Goal: Communication & Community: Answer question/provide support

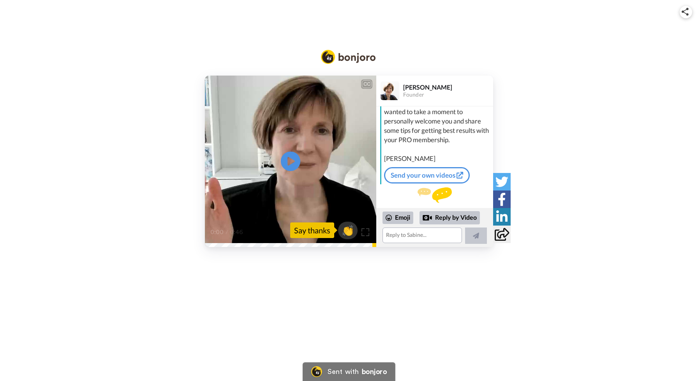
scroll to position [29, 0]
click at [294, 161] on icon "Play/Pause" at bounding box center [290, 161] width 21 height 37
click at [411, 240] on textarea at bounding box center [421, 235] width 79 height 16
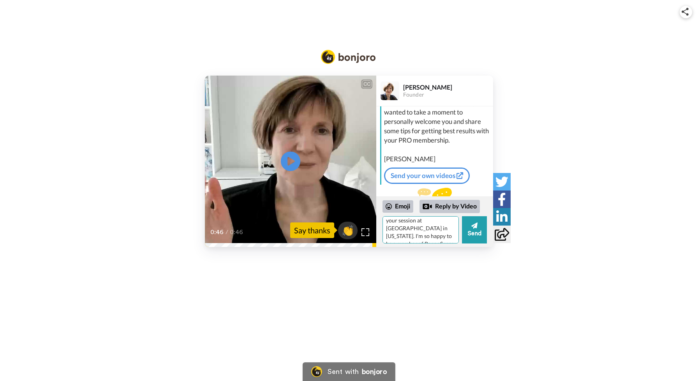
scroll to position [23, 0]
drag, startPoint x: 440, startPoint y: 232, endPoint x: 429, endPoint y: 232, distance: 10.5
click at [429, 232] on textarea "Thank you [PERSON_NAME]. I came to your session at [GEOGRAPHIC_DATA] in [US_STA…" at bounding box center [420, 229] width 76 height 27
click at [442, 242] on textarea "Thank you [PERSON_NAME]. I came to your session at [GEOGRAPHIC_DATA] in [US_STA…" at bounding box center [420, 229] width 76 height 27
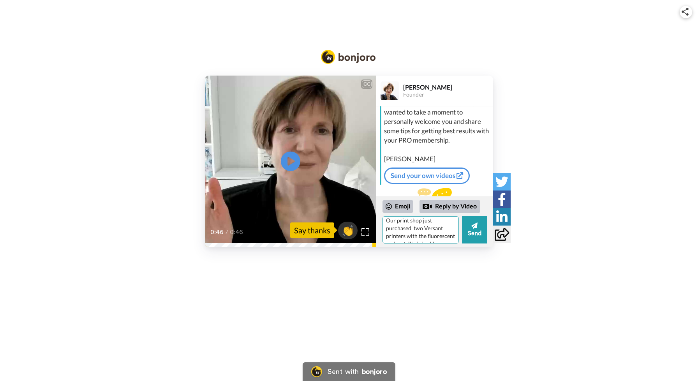
click at [412, 233] on textarea "Thank you [PERSON_NAME]. I came to your session at [GEOGRAPHIC_DATA] in [US_STA…" at bounding box center [420, 229] width 76 height 27
click at [420, 236] on textarea "Thank you [PERSON_NAME]. I came to your session at [GEOGRAPHIC_DATA] in [US_STA…" at bounding box center [420, 229] width 76 height 27
drag, startPoint x: 416, startPoint y: 220, endPoint x: 429, endPoint y: 236, distance: 20.7
click at [429, 236] on textarea "Thank you [PERSON_NAME]. I came to your session at [GEOGRAPHIC_DATA] in [US_STA…" at bounding box center [420, 229] width 76 height 27
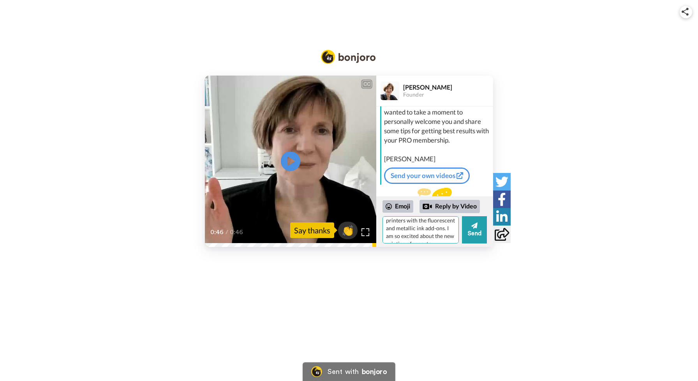
drag, startPoint x: 409, startPoint y: 237, endPoint x: 385, endPoint y: 237, distance: 24.5
click at [385, 237] on textarea "Thank you [PERSON_NAME]. I came to your session at [GEOGRAPHIC_DATA] in [US_STA…" at bounding box center [420, 229] width 76 height 27
click at [449, 238] on textarea "Thank you, [PERSON_NAME]. I attended your session at [GEOGRAPHIC_DATA] in [US_S…" at bounding box center [420, 229] width 76 height 27
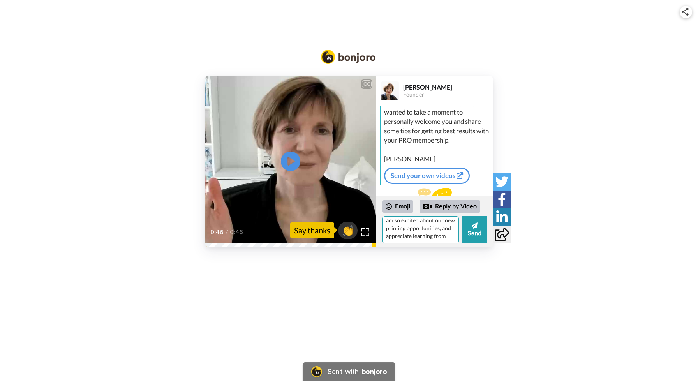
click at [426, 236] on textarea "Thank you, [PERSON_NAME]. I attended your session at [GEOGRAPHIC_DATA] in [US_S…" at bounding box center [420, 229] width 76 height 27
type textarea "Thank you, [PERSON_NAME]. I attended your session at [GEOGRAPHIC_DATA] in [US_S…"
click at [474, 220] on button "Send" at bounding box center [474, 229] width 25 height 27
